Goal: Task Accomplishment & Management: Use online tool/utility

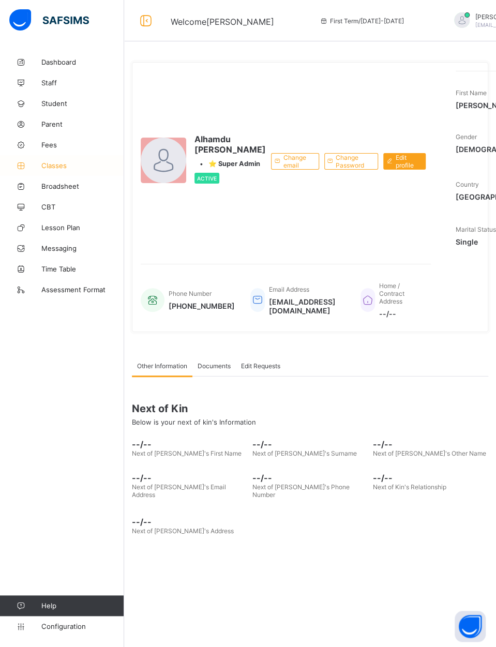
click at [60, 169] on span "Classes" at bounding box center [82, 165] width 83 height 8
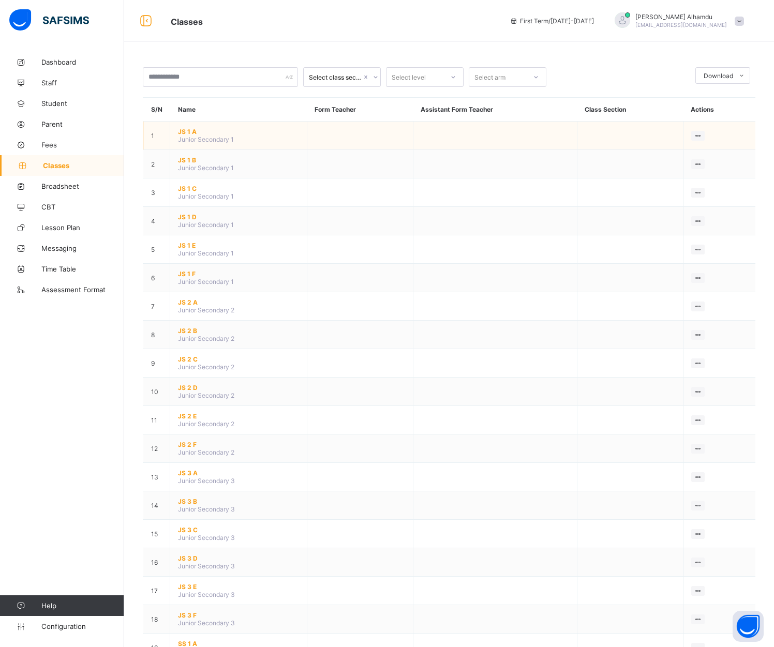
click at [188, 130] on span "JS 1 A" at bounding box center [238, 132] width 121 height 8
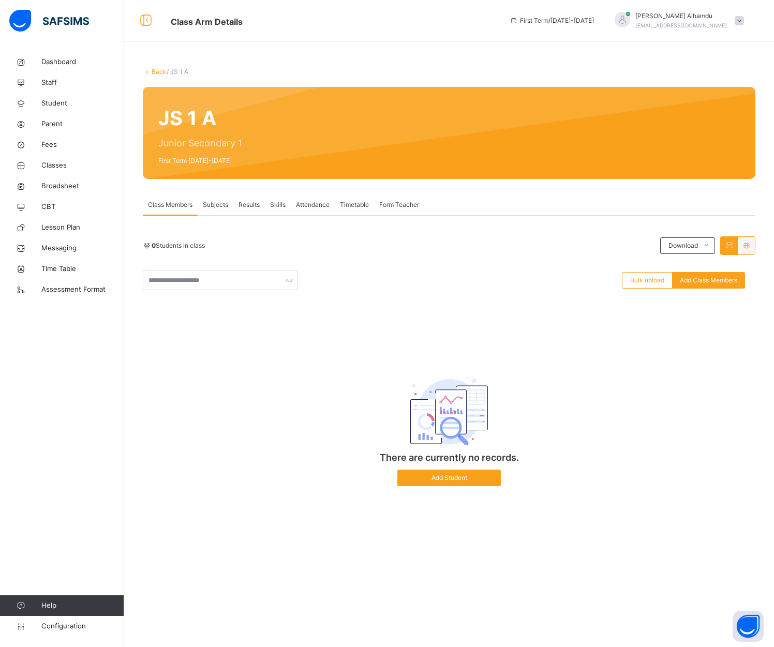
click at [221, 207] on span "Subjects" at bounding box center [215, 204] width 25 height 9
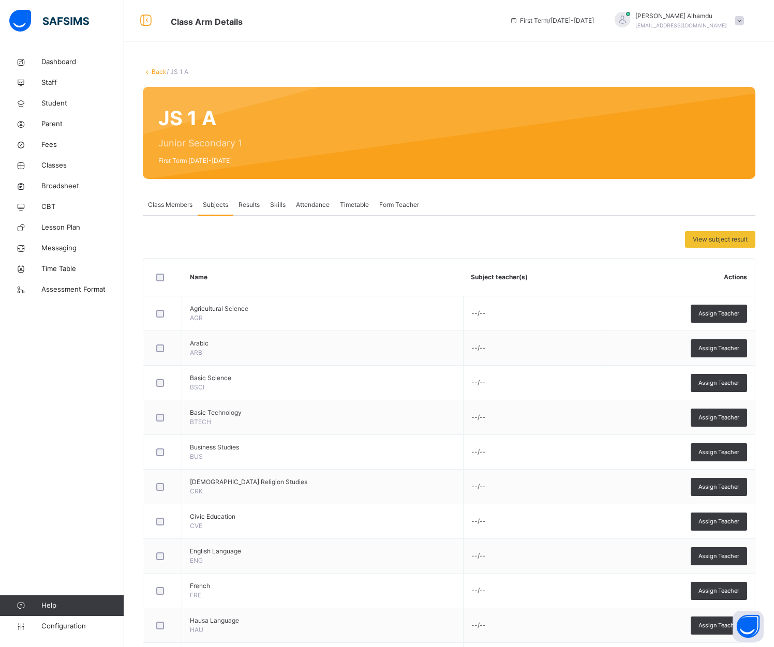
click at [252, 205] on span "Results" at bounding box center [249, 204] width 21 height 9
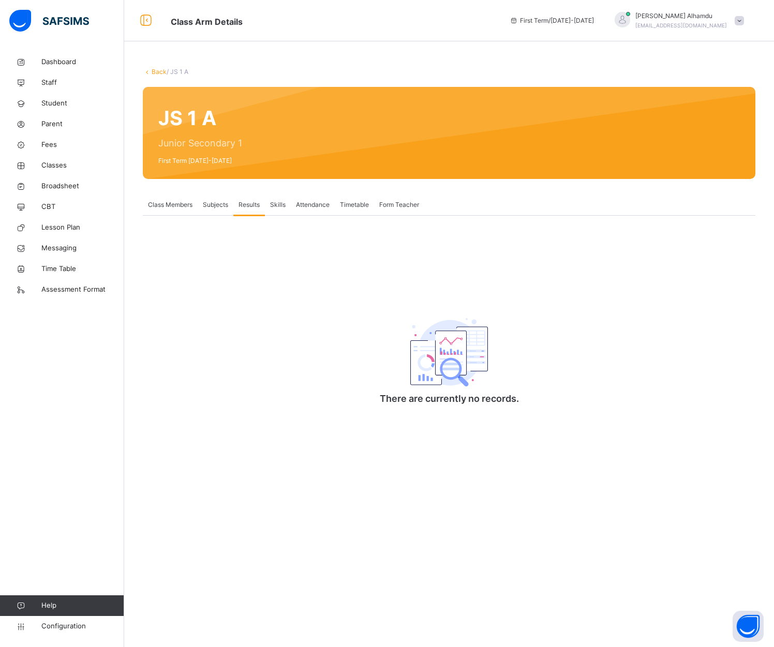
click at [271, 210] on div "Skills" at bounding box center [278, 205] width 26 height 21
click at [311, 210] on div "Attendance" at bounding box center [313, 205] width 44 height 21
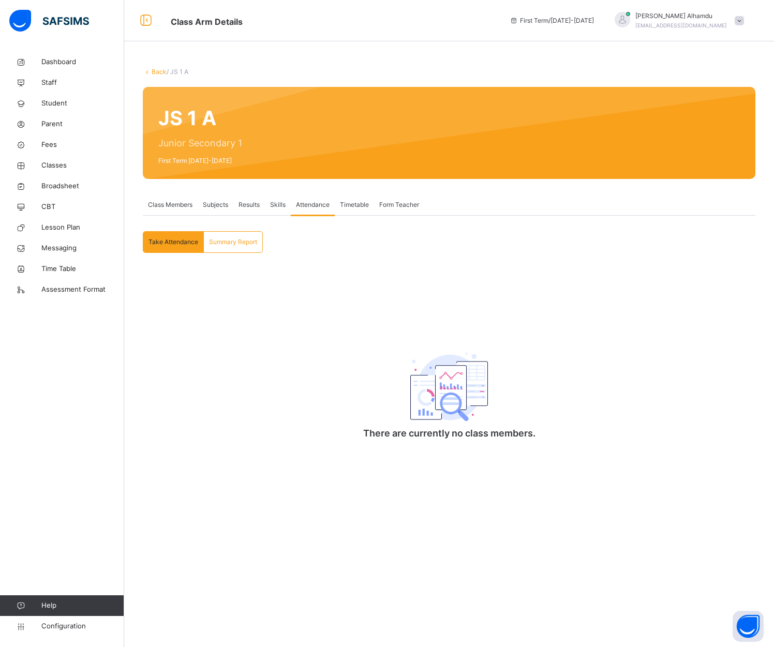
click at [178, 206] on span "Class Members" at bounding box center [170, 204] width 45 height 9
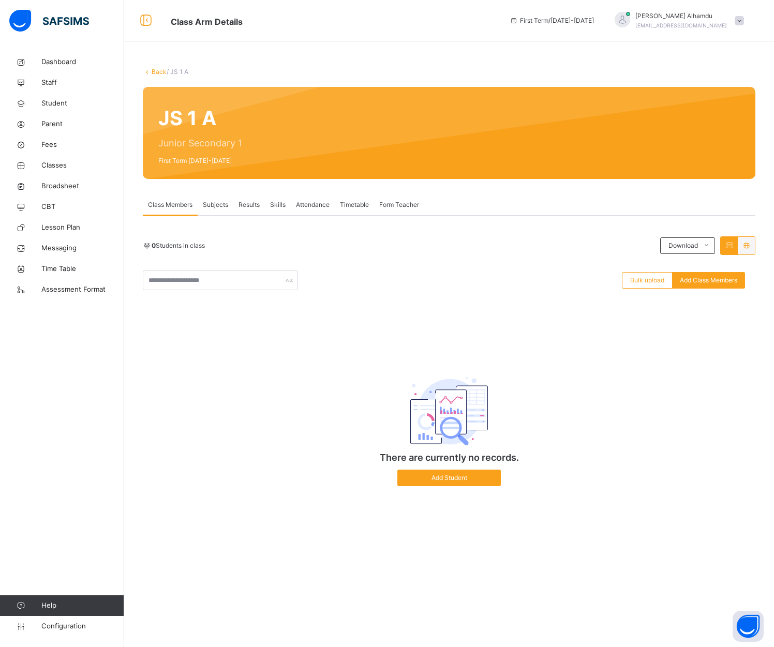
click at [216, 210] on div "Subjects" at bounding box center [216, 205] width 36 height 21
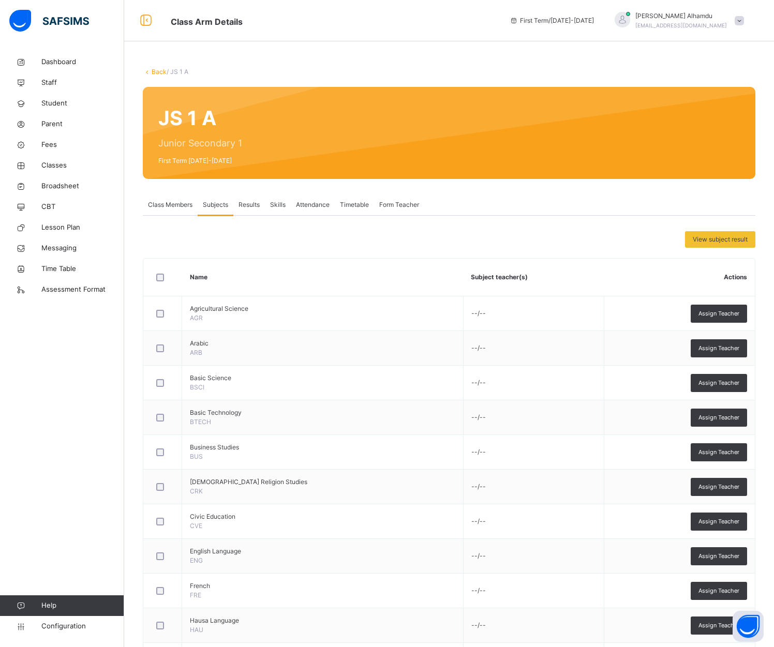
click at [247, 209] on span "Results" at bounding box center [249, 204] width 21 height 9
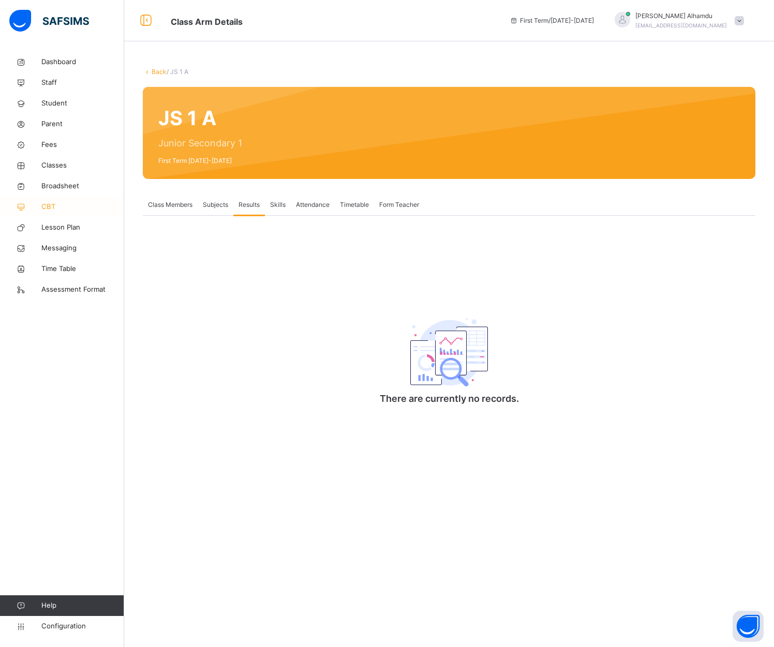
click at [57, 207] on span "CBT" at bounding box center [82, 207] width 83 height 10
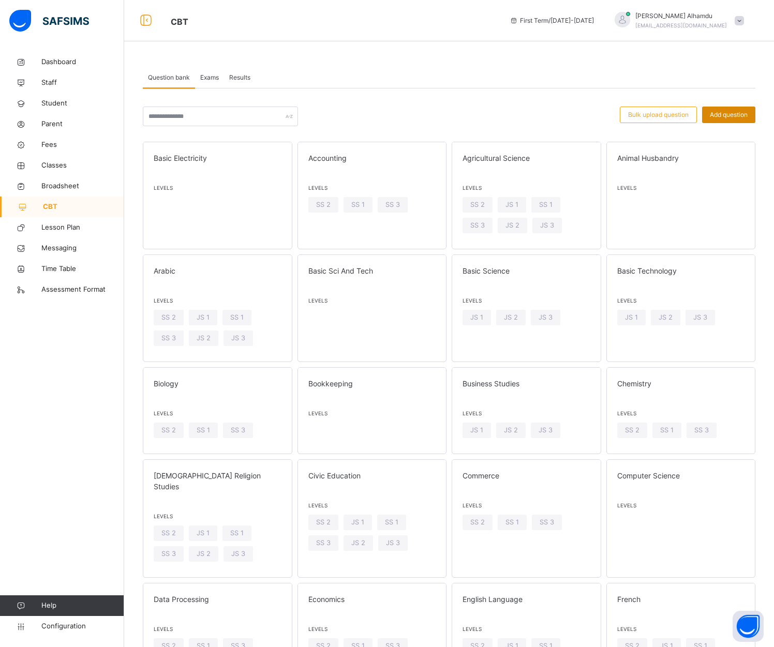
click at [496, 113] on span "Add question" at bounding box center [729, 114] width 38 height 9
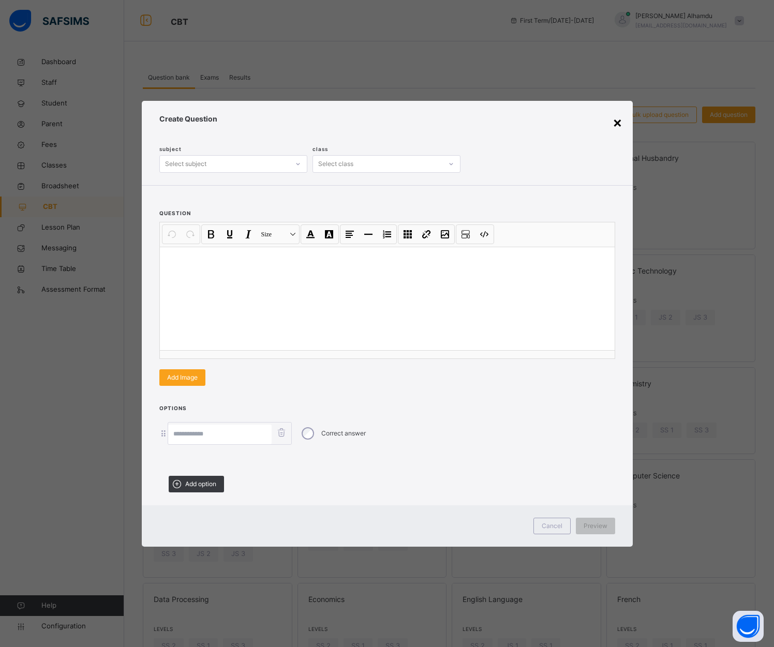
click at [496, 122] on div "×" at bounding box center [618, 122] width 10 height 22
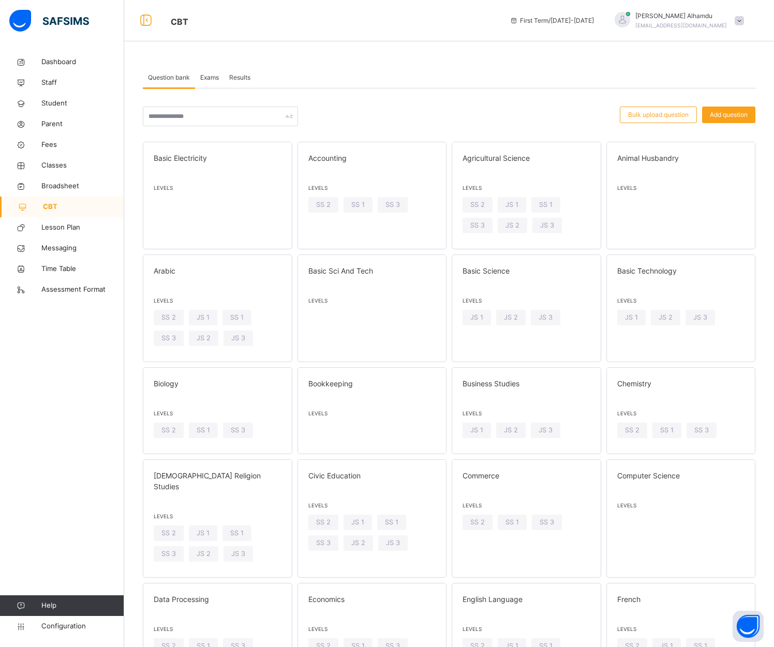
click at [224, 74] on div "Exams" at bounding box center [209, 77] width 29 height 21
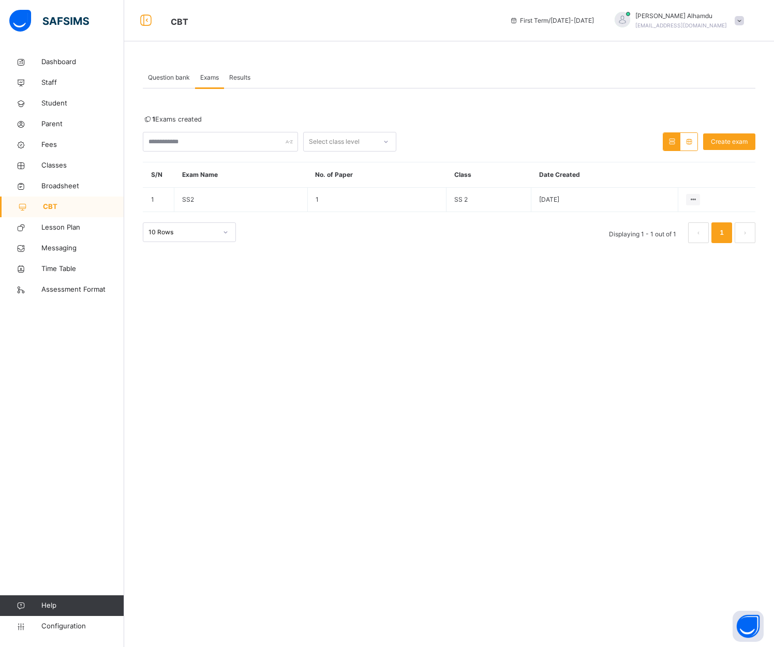
click at [234, 76] on span "Results" at bounding box center [239, 77] width 21 height 9
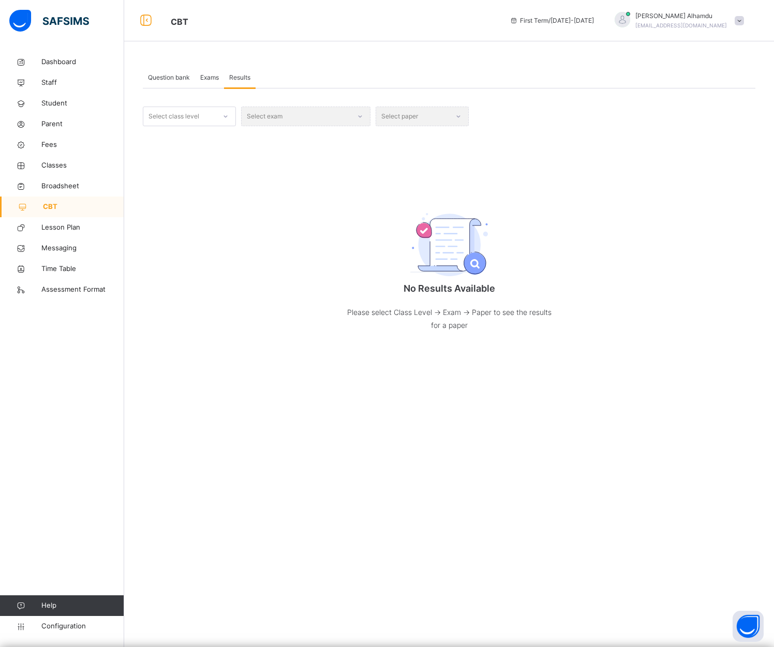
click at [157, 77] on span "Question bank" at bounding box center [169, 77] width 42 height 9
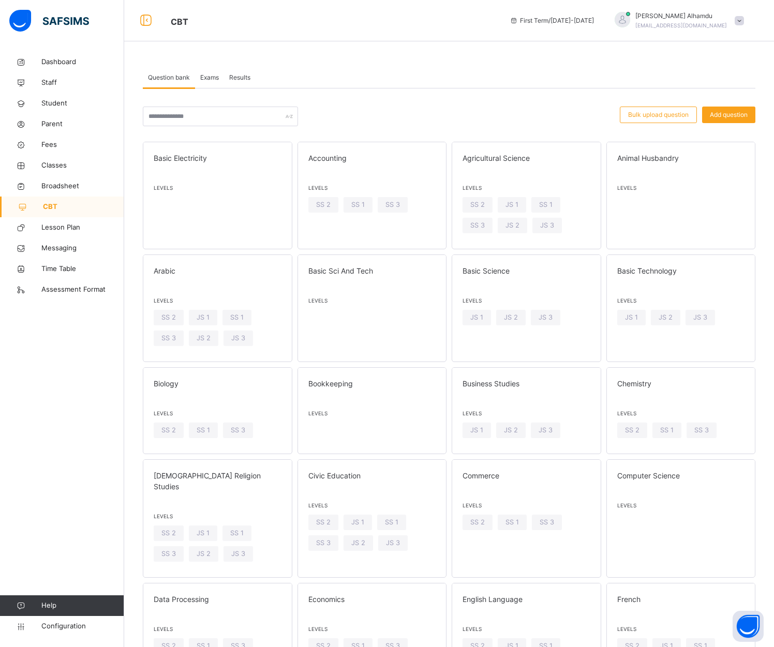
click at [157, 77] on span "Question bank" at bounding box center [169, 77] width 42 height 9
click at [61, 210] on span "CBT" at bounding box center [83, 207] width 81 height 10
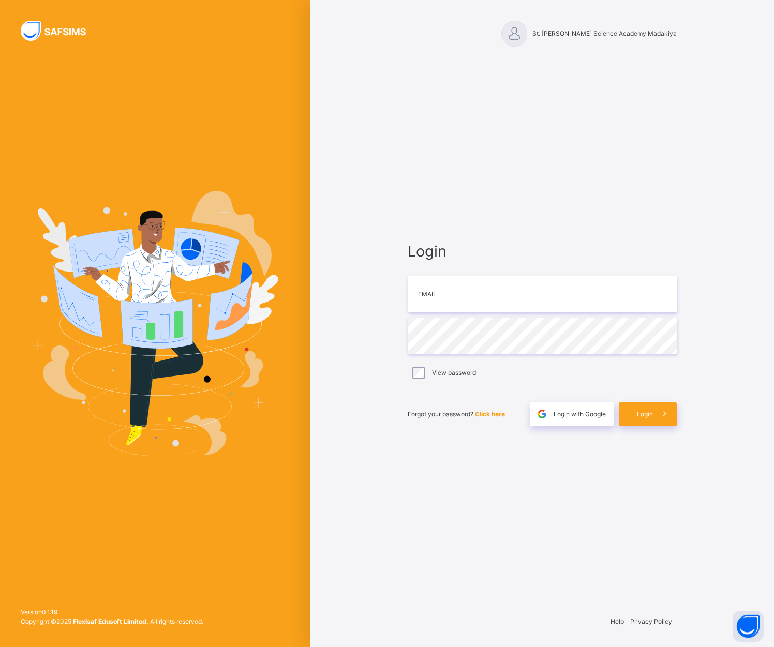
type input "**********"
